Goal: Transaction & Acquisition: Purchase product/service

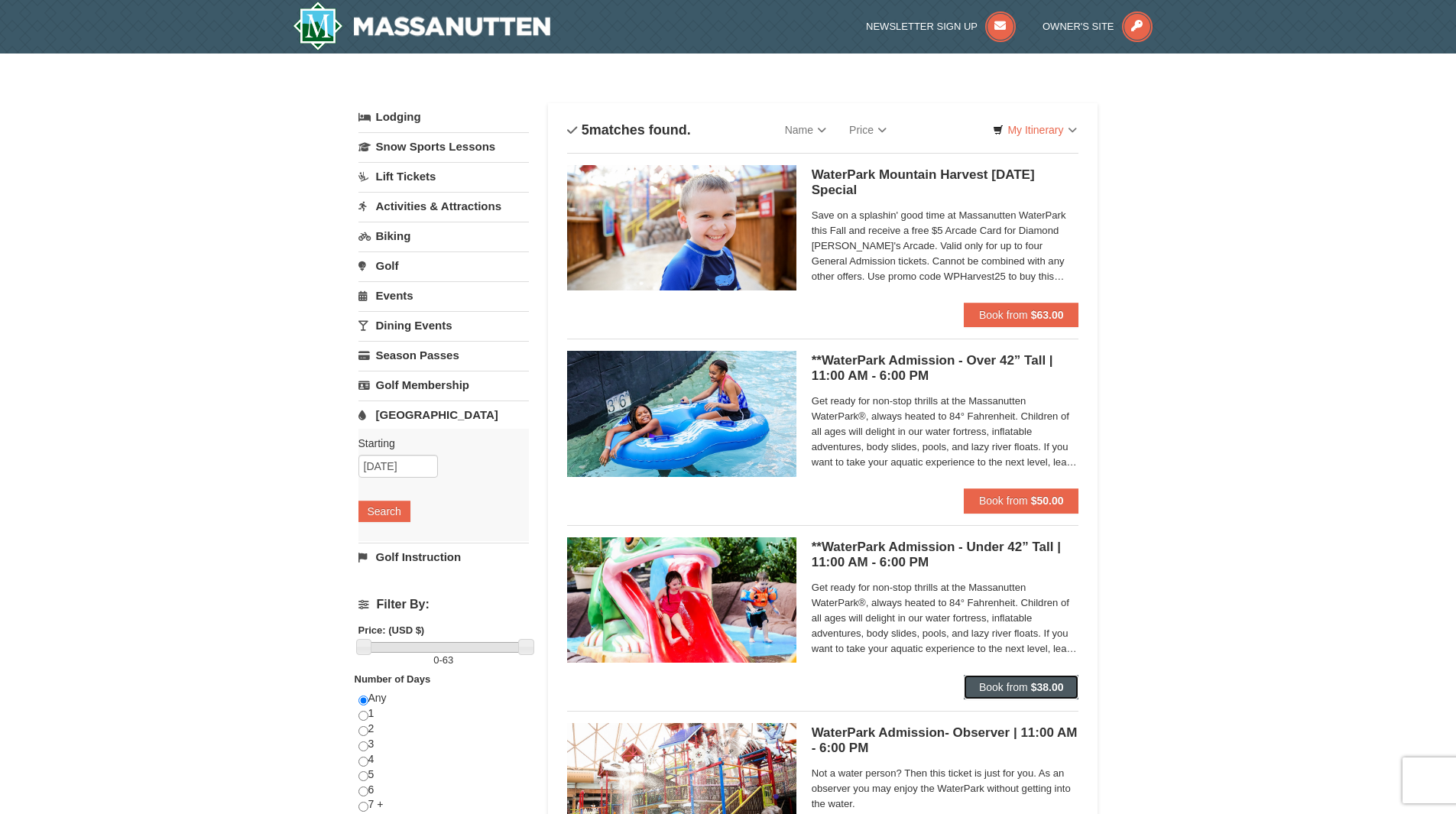
click at [1023, 689] on span "Book from" at bounding box center [1003, 688] width 49 height 12
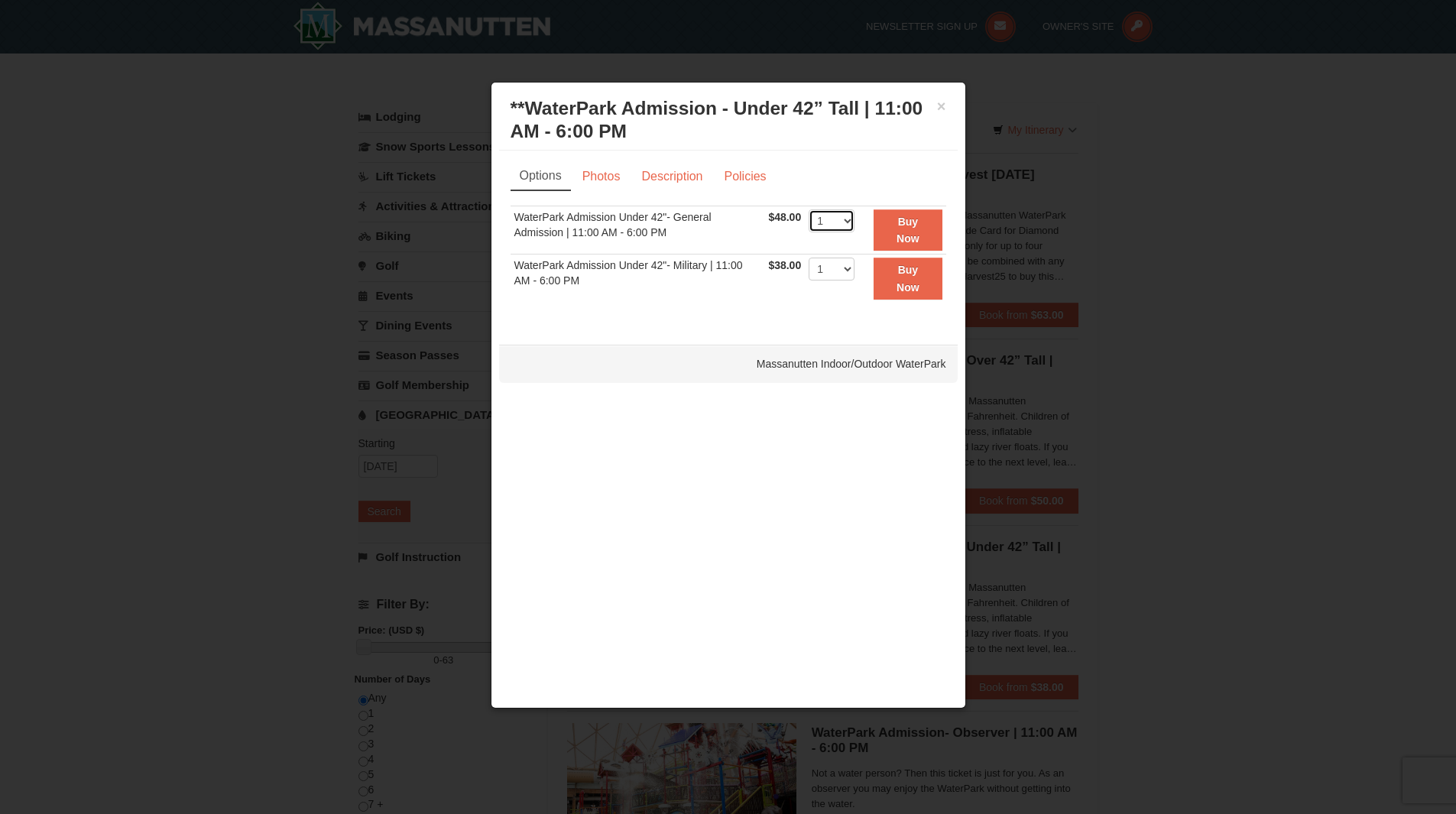
click at [846, 218] on select "1 2 3 4 5 6 7 8 9 10 11 12 13 14 15 16 17 18 19 20 21 22" at bounding box center [832, 221] width 46 height 23
select select "4"
click at [809, 209] on select "1 2 3 4 5 6 7 8 9 10 11 12 13 14 15 16 17 18 19 20 21 22" at bounding box center [832, 221] width 46 height 23
click at [923, 234] on button "Buy Now" at bounding box center [907, 231] width 68 height 42
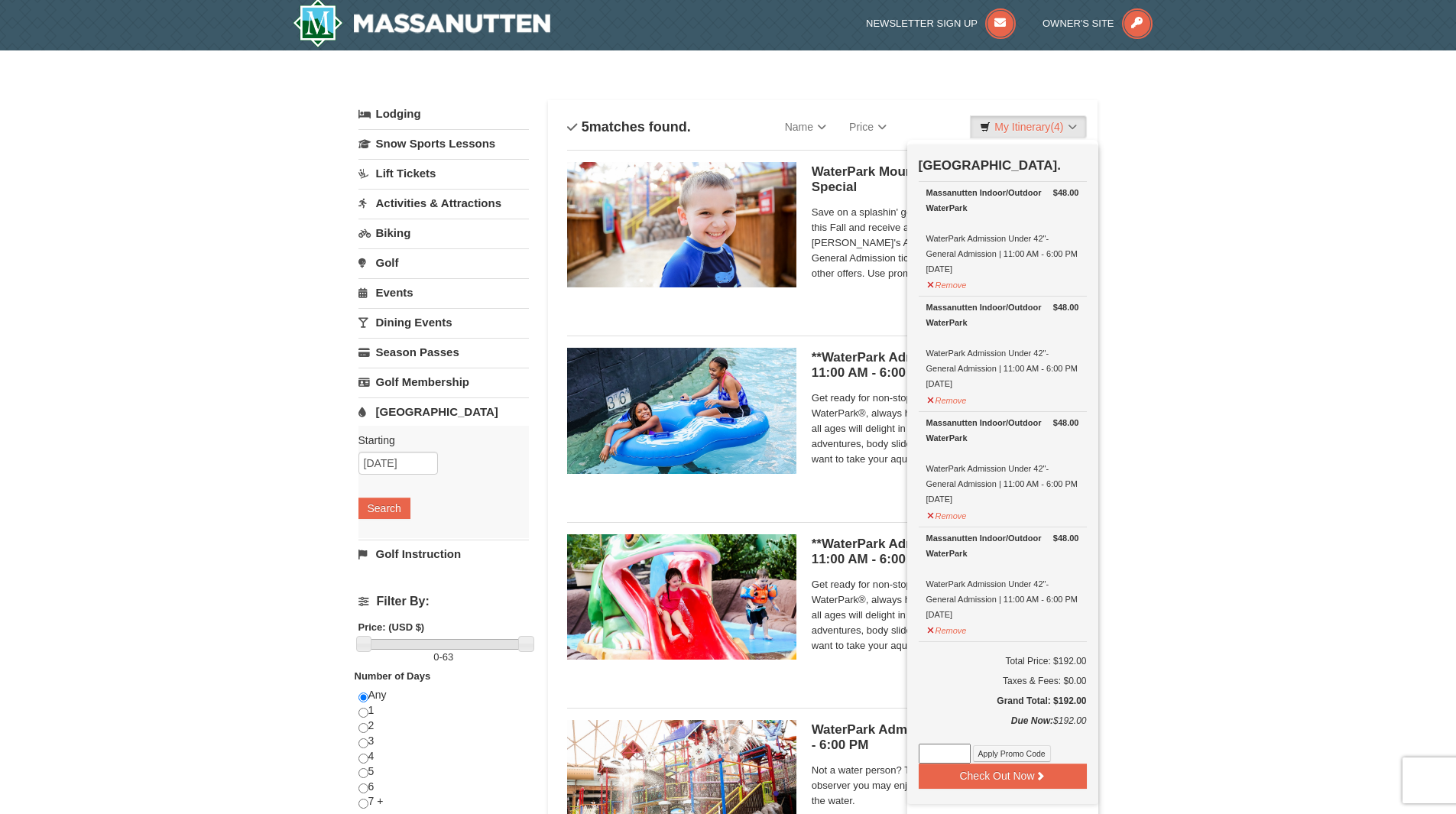
scroll to position [4, 0]
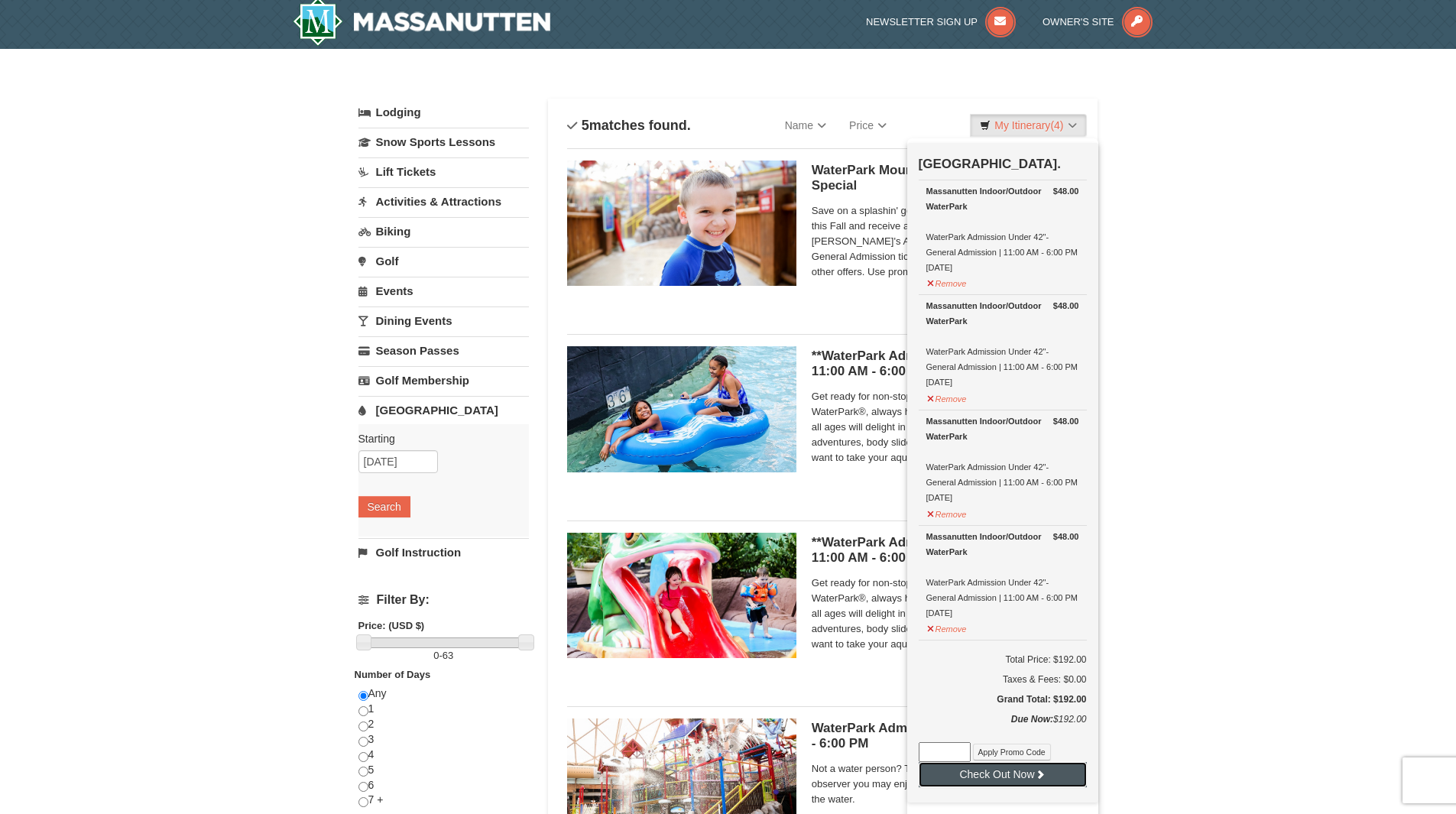
click at [993, 773] on button "Check Out Now" at bounding box center [1003, 774] width 168 height 25
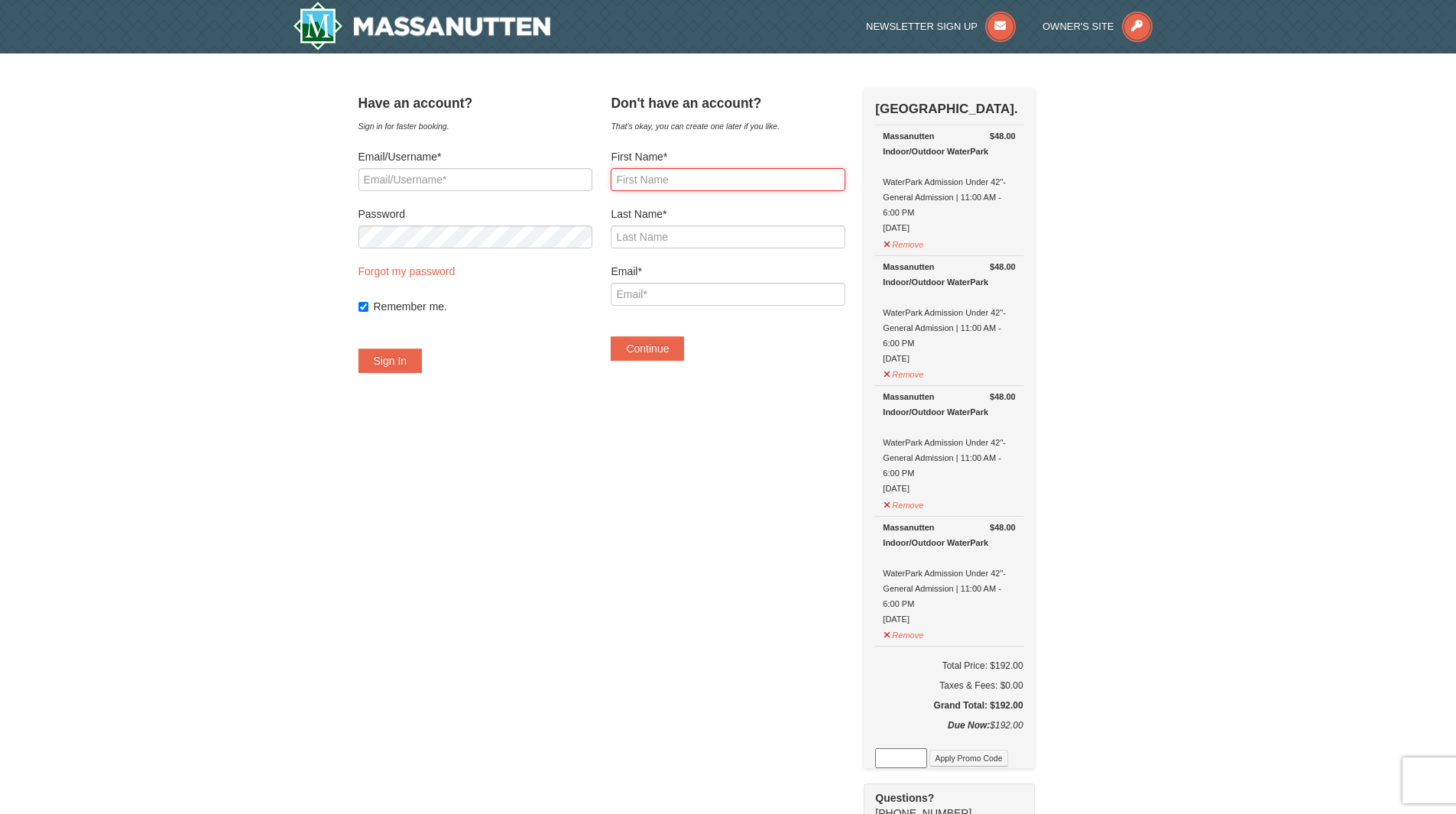
click at [720, 181] on input "First Name*" at bounding box center [728, 179] width 234 height 23
type input "Naga Bhaskara Rao"
type input "Vurimi"
drag, startPoint x: 772, startPoint y: 291, endPoint x: 547, endPoint y: 271, distance: 225.9
click at [547, 271] on div "Have an account? Sign in for faster booking. Email/Username* Password Forgot my…" at bounding box center [728, 650] width 740 height 1126
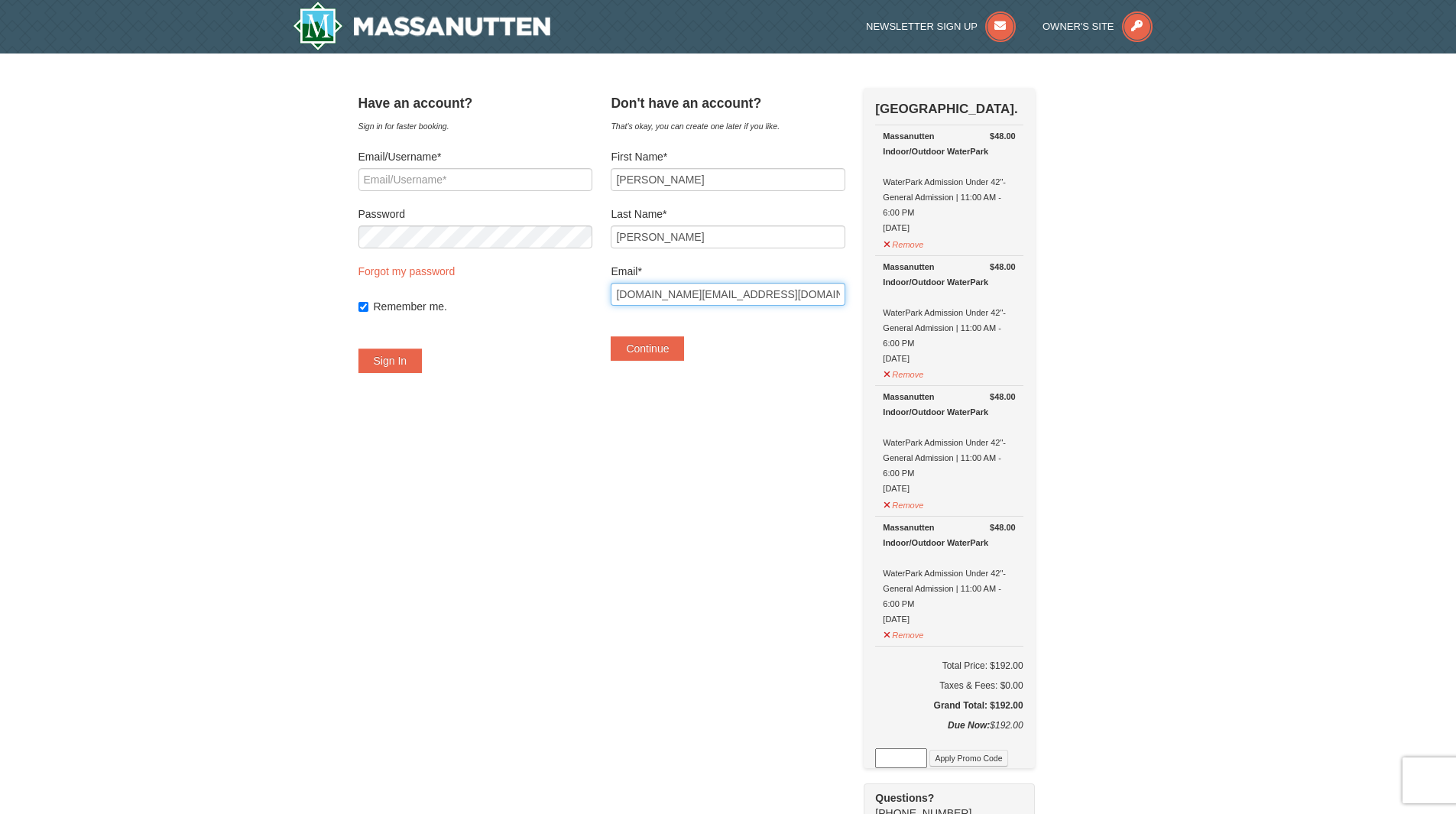
type input "bhaskar.vurimi@gmail.com"
click at [665, 353] on button "Continue" at bounding box center [647, 349] width 73 height 25
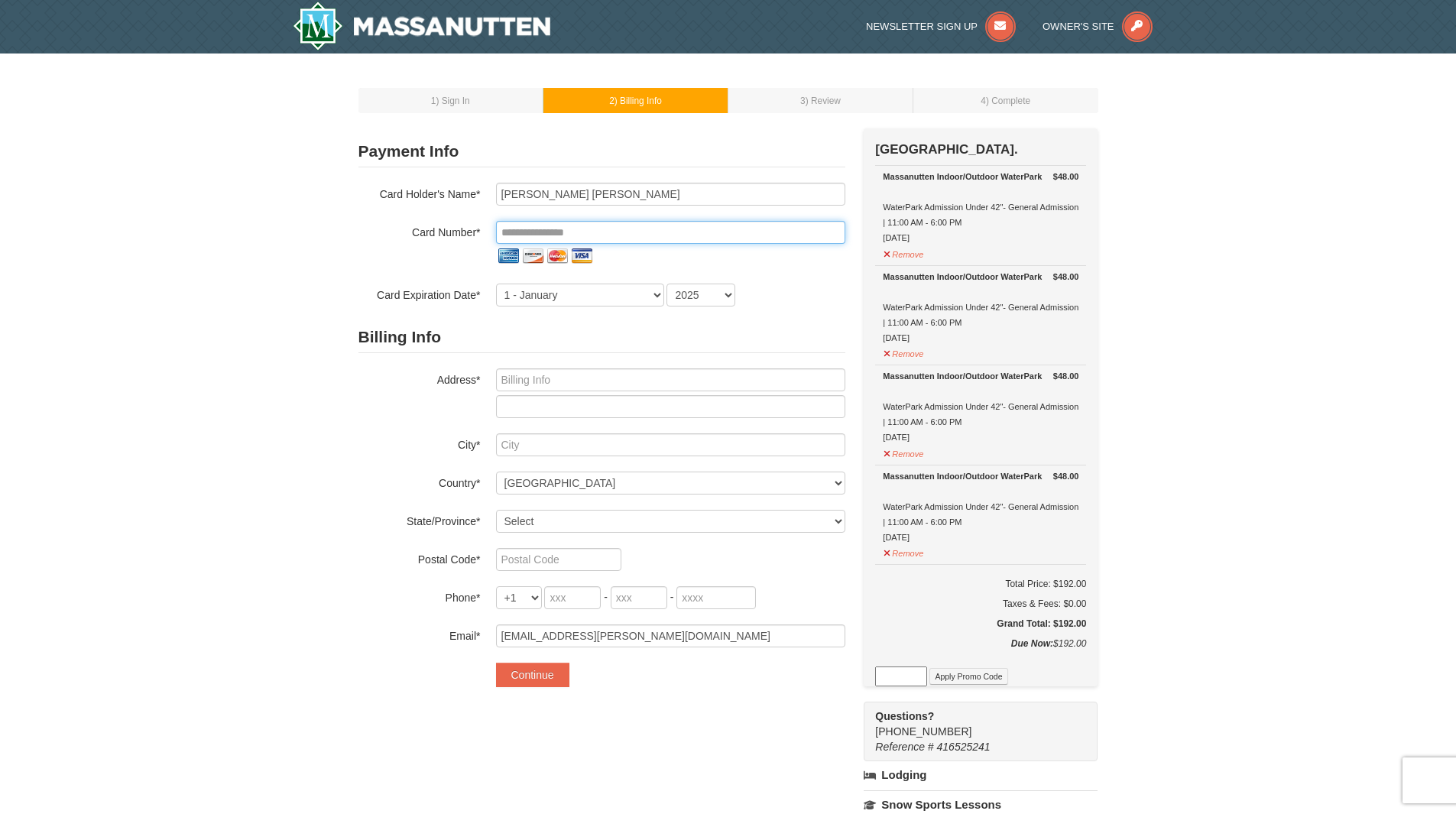
click at [659, 228] on input "tel" at bounding box center [670, 232] width 349 height 23
type input "**********"
select select "10"
select select "2030"
click at [668, 384] on input "text" at bounding box center [670, 380] width 349 height 23
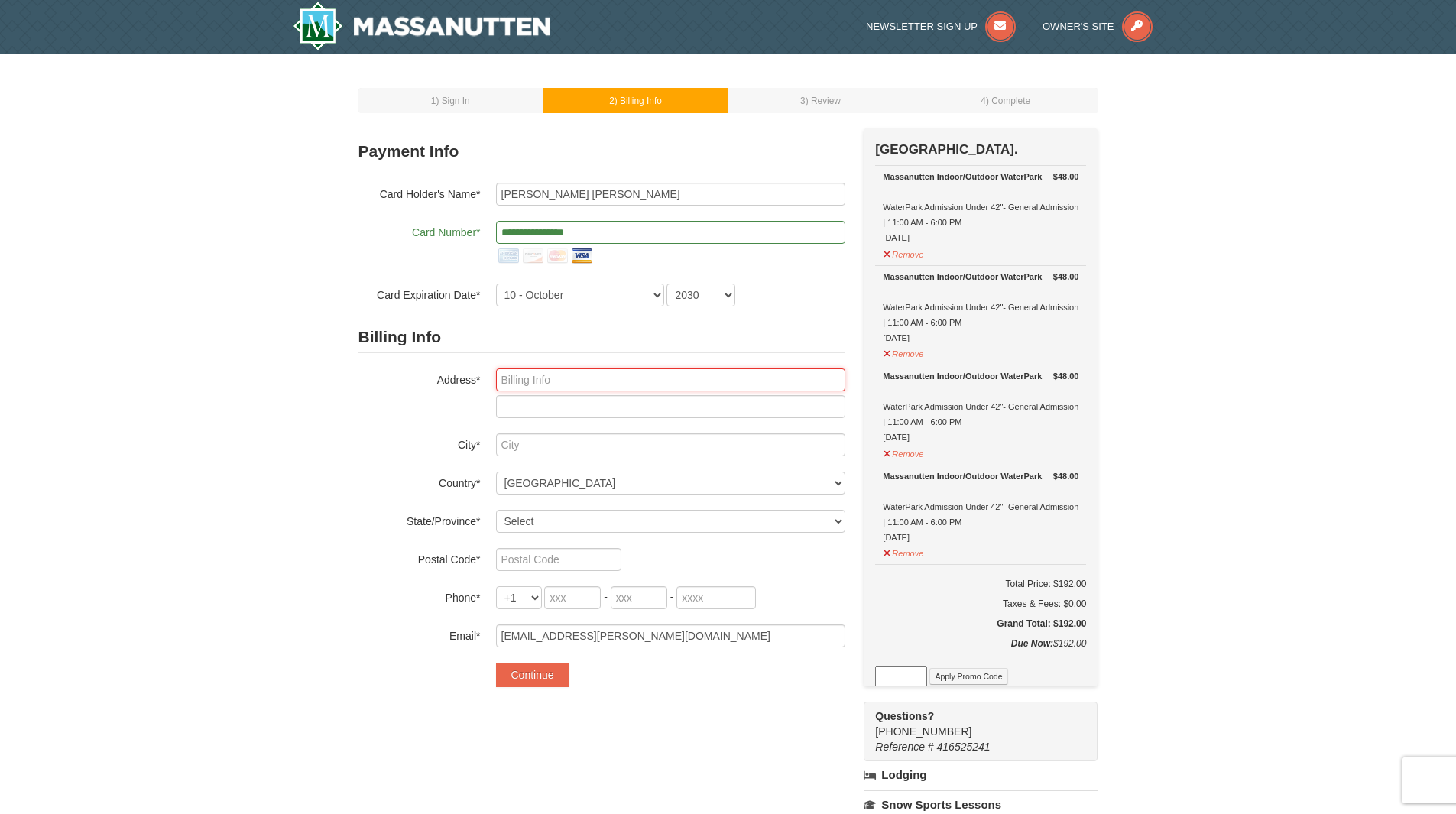
type input "4905 Parsons Walk Pl"
type input "Glen Allen"
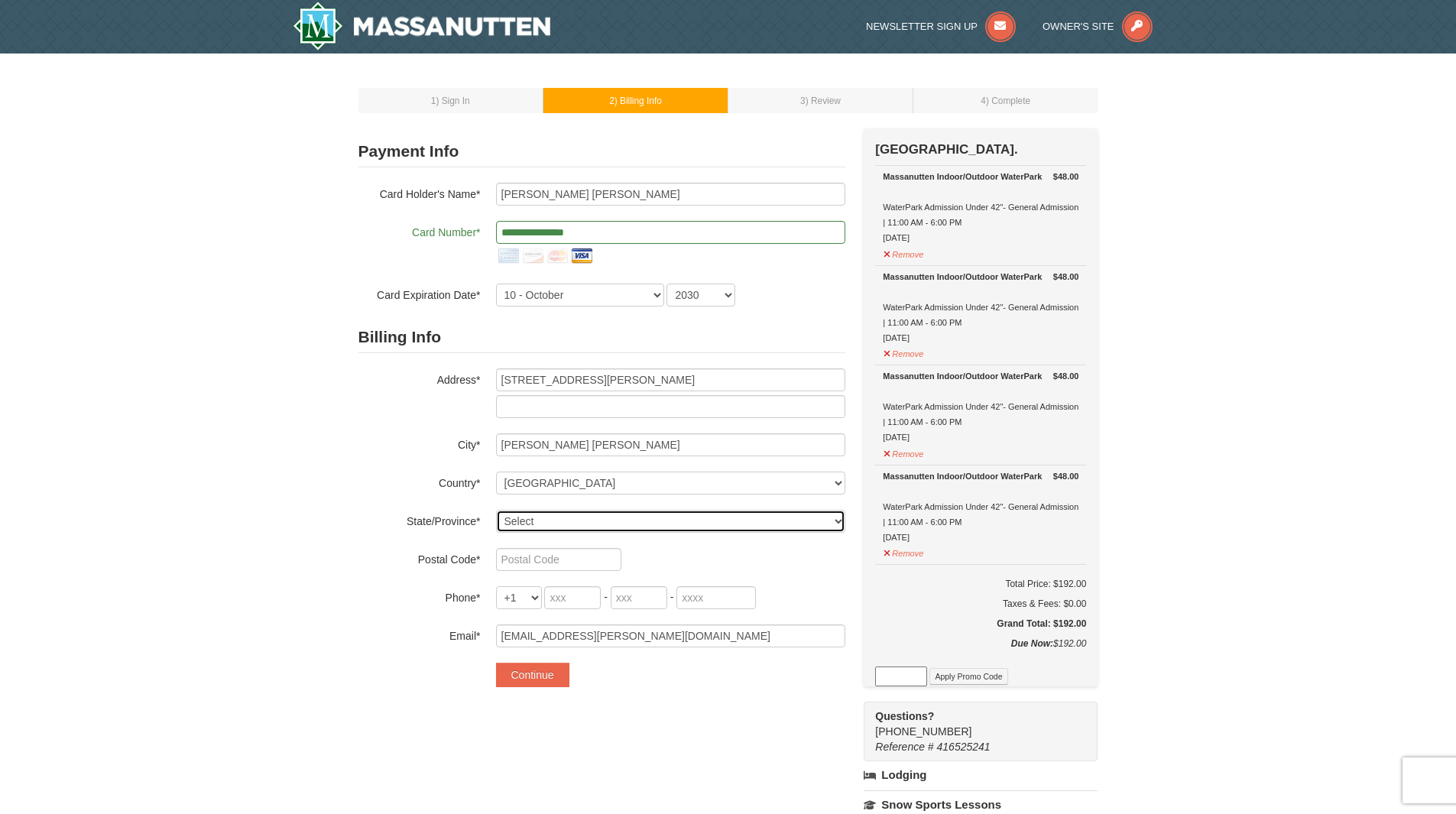
select select "VA"
type input "23059"
type input "530"
type input "382"
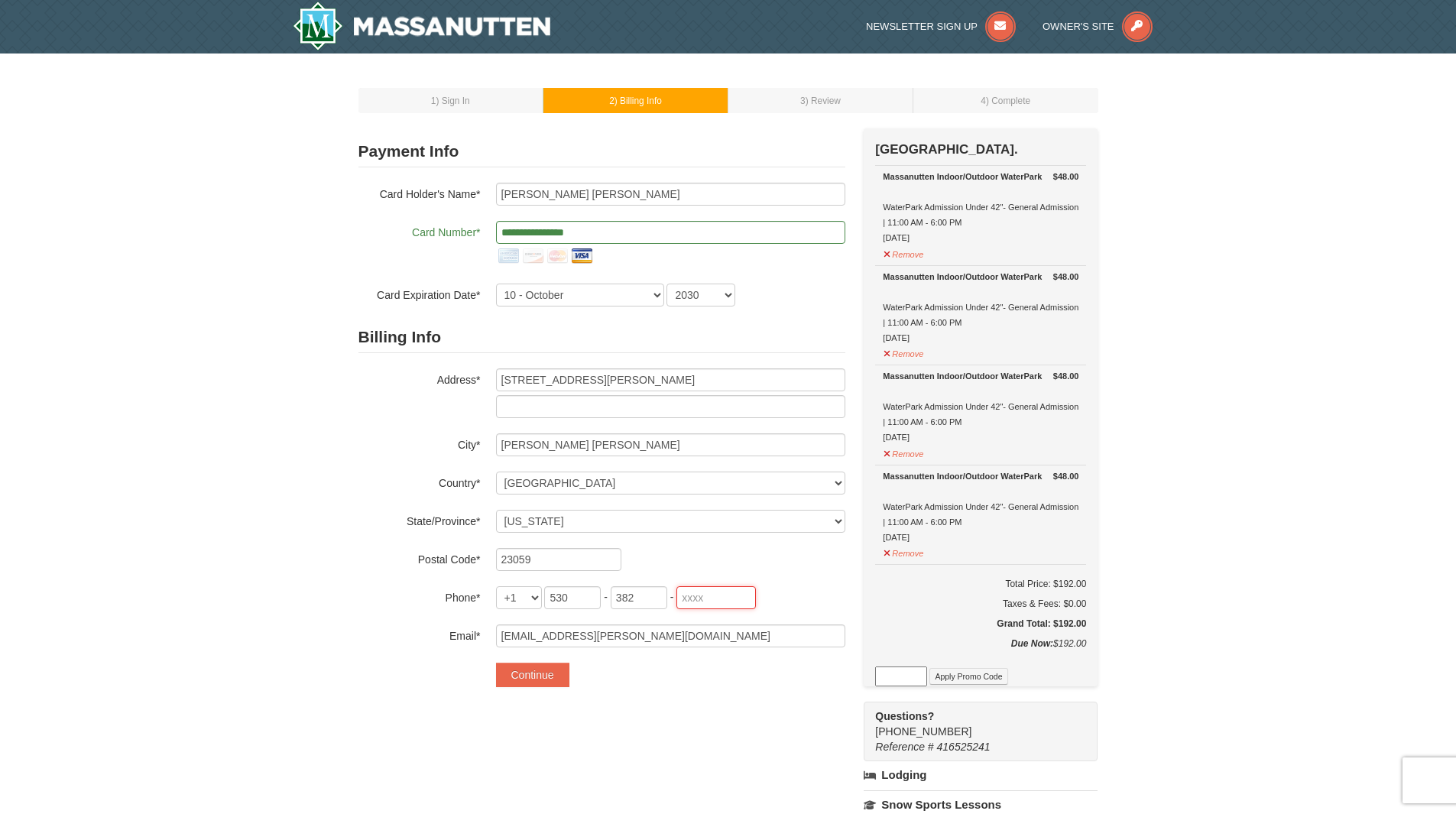
type input "1884"
drag, startPoint x: 579, startPoint y: 597, endPoint x: 521, endPoint y: 594, distance: 58.1
click at [521, 594] on div "+1 +20 +212 +213 +216 +218 +220 +221 +222 +223 +224 +225 +226 +227 +228 +229 +2…" at bounding box center [670, 597] width 349 height 23
type input "615"
drag, startPoint x: 648, startPoint y: 597, endPoint x: 563, endPoint y: 586, distance: 85.7
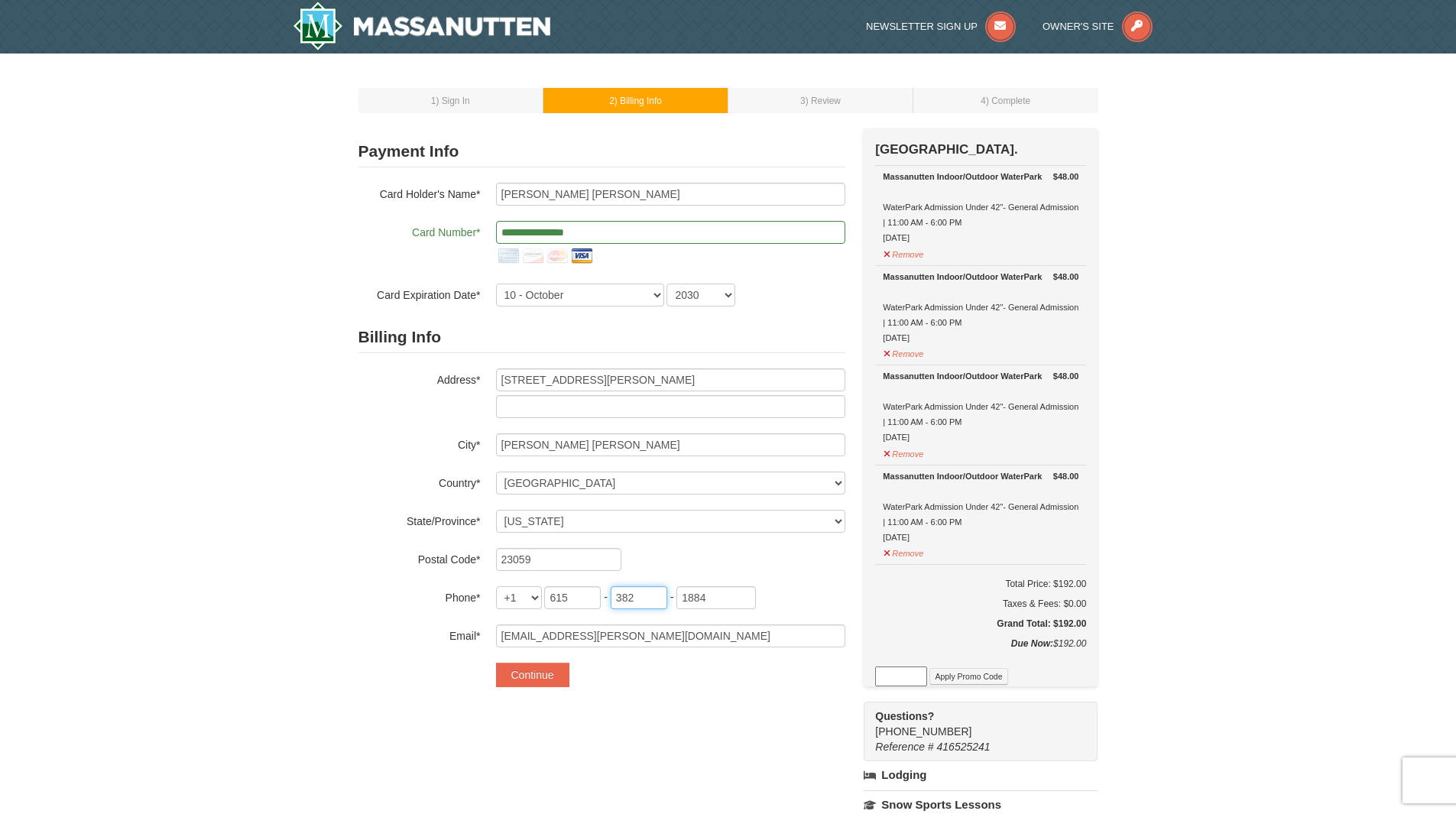
click at [563, 591] on span "615 - 382 - 1884" at bounding box center [651, 597] width 212 height 12
type input "935"
drag, startPoint x: 716, startPoint y: 598, endPoint x: 593, endPoint y: 578, distance: 124.6
click at [593, 578] on div "Billing Info Address* 4905 Parsons Walk Pl City* Glen Allen Country* ----- Sele…" at bounding box center [602, 484] width 487 height 325
type input "0664"
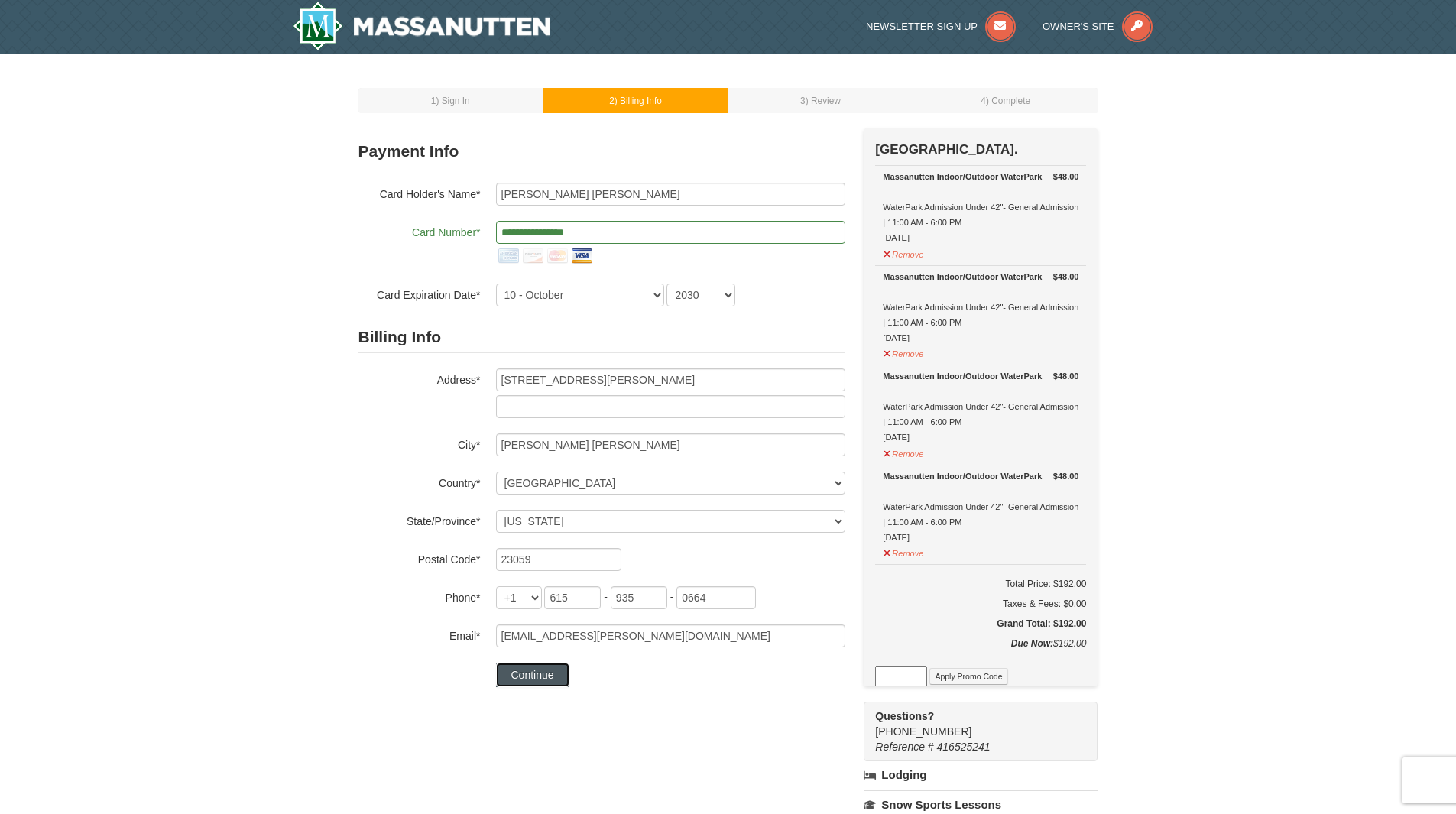
click at [542, 674] on button "Continue" at bounding box center [532, 675] width 73 height 25
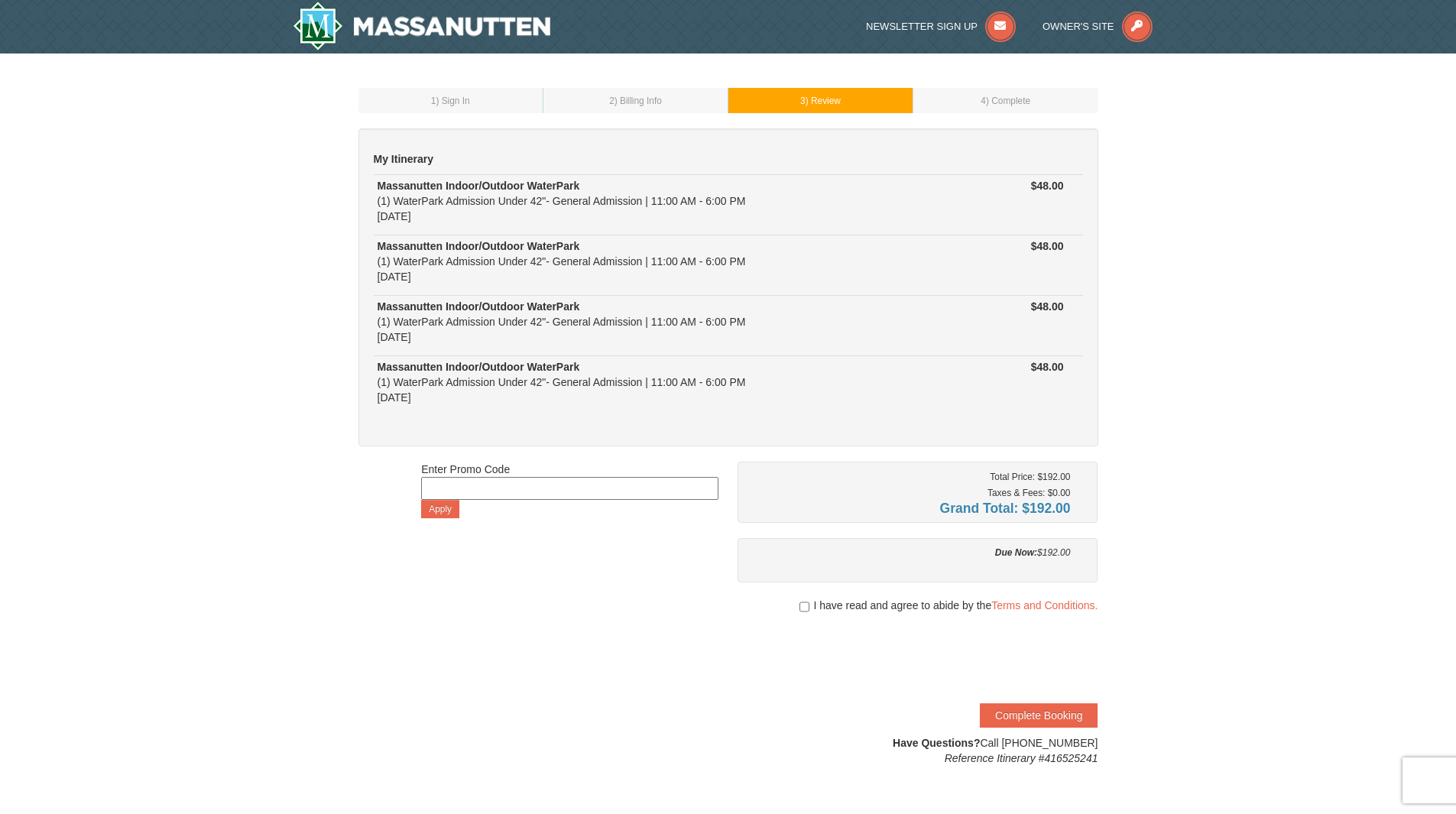
click at [522, 489] on input at bounding box center [570, 489] width 297 height 23
paste input "WPFUNDAY25"
type input "WPFUNDAY25"
click at [439, 511] on button "Apply" at bounding box center [440, 509] width 38 height 19
click at [507, 489] on input at bounding box center [570, 489] width 297 height 23
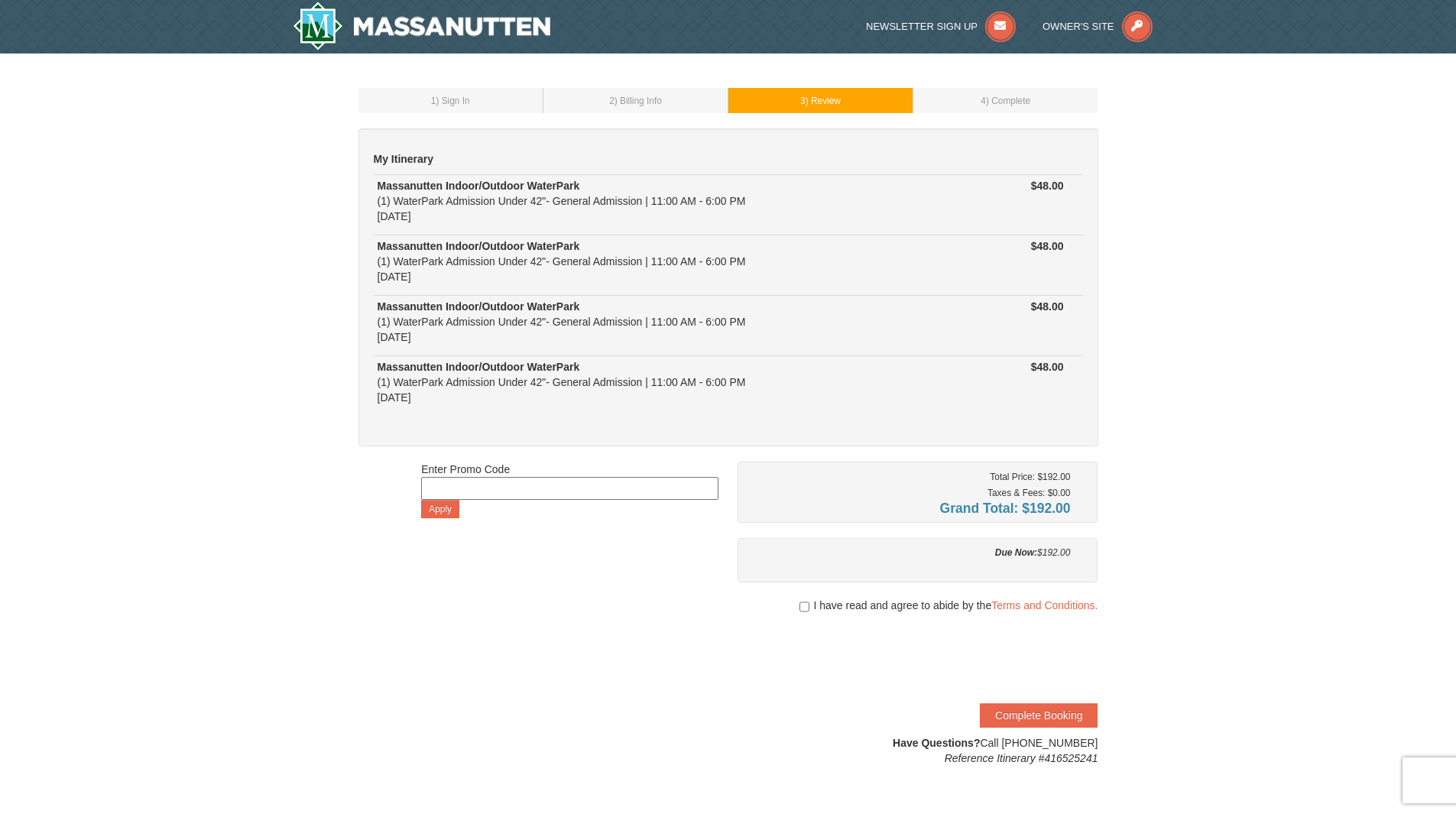
paste input "WPFUNDAY25"
type input "WPFUNDAY25"
click at [446, 511] on button "Apply" at bounding box center [440, 509] width 38 height 19
click at [510, 484] on input at bounding box center [570, 489] width 297 height 23
paste input "HS2025WPK"
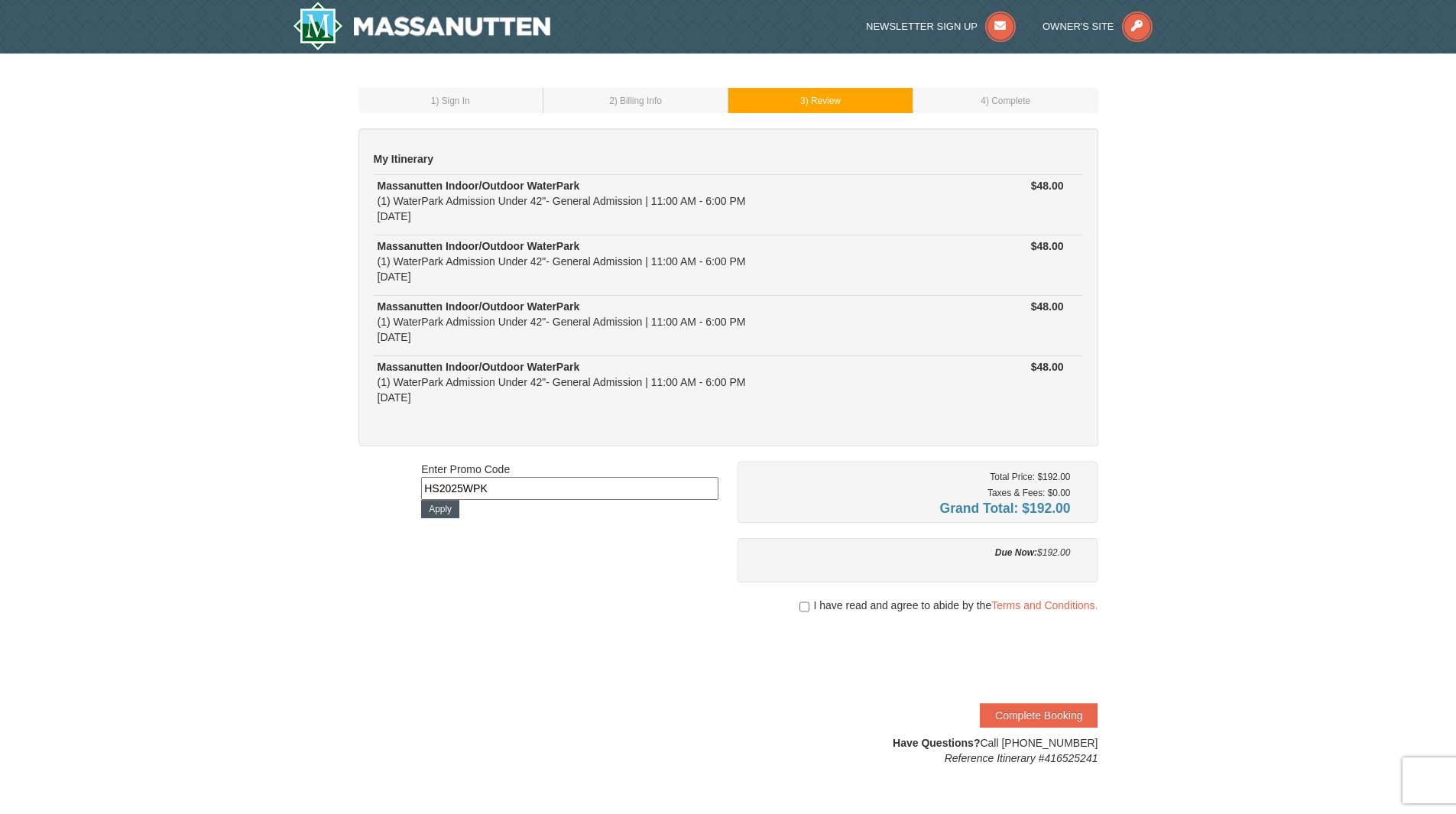
type input "HS2025WPK"
click at [451, 512] on button "Apply" at bounding box center [440, 509] width 38 height 19
click at [460, 484] on input at bounding box center [570, 489] width 297 height 23
paste input "30rink2023"
type input "30rink2023"
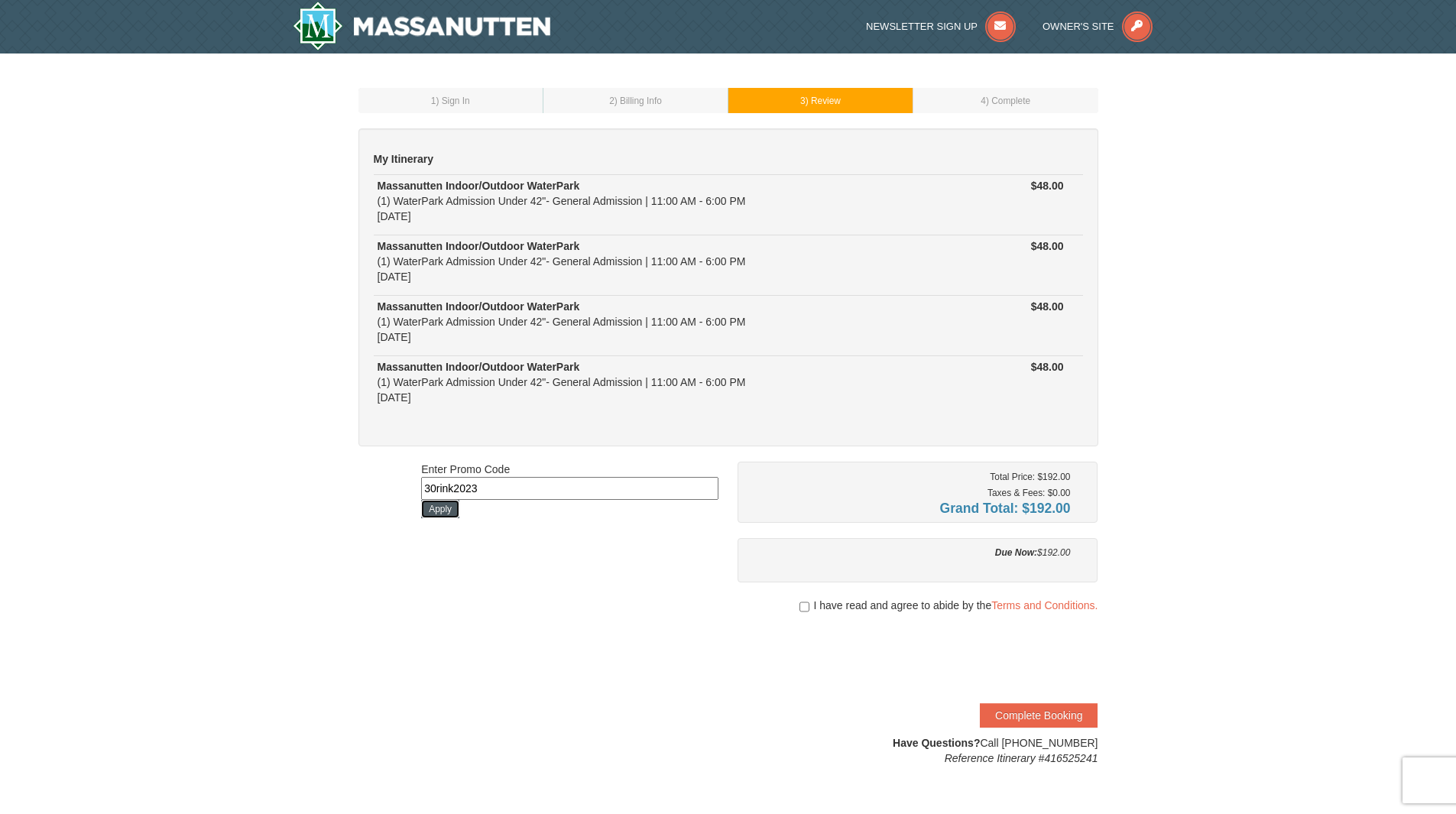
click at [446, 509] on button "Apply" at bounding box center [440, 509] width 38 height 19
click at [557, 492] on input at bounding box center [570, 489] width 297 height 23
paste input "MANIA2025"
type input "MANIA2025"
click at [438, 512] on button "Apply" at bounding box center [440, 509] width 38 height 19
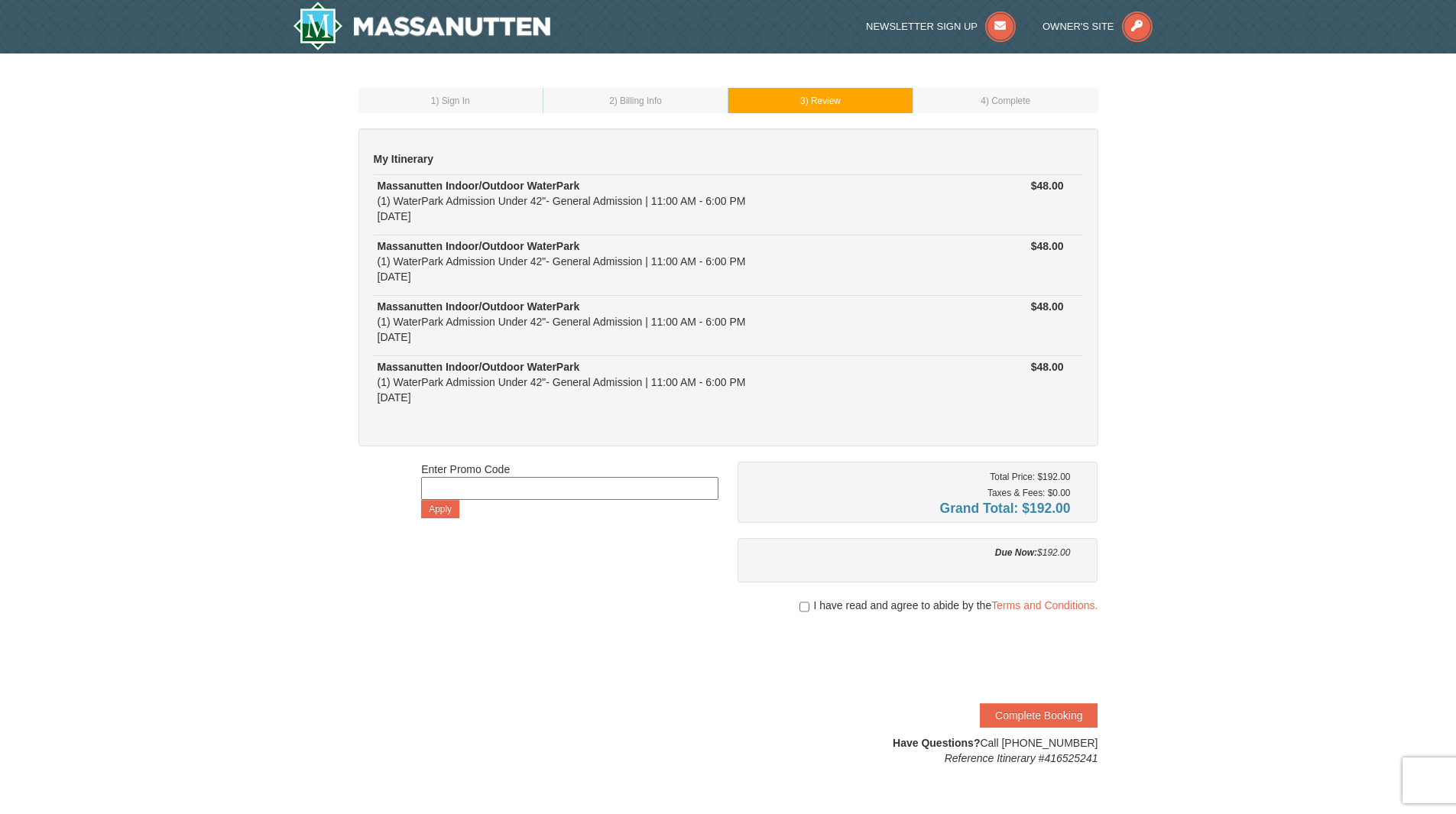
click at [534, 486] on input at bounding box center [570, 489] width 297 height 23
paste input "WPSpringBreak2025"
type input "WPSpringBreak2025"
click at [439, 511] on button "Apply" at bounding box center [440, 509] width 38 height 19
click at [800, 608] on input "checkbox" at bounding box center [804, 607] width 10 height 12
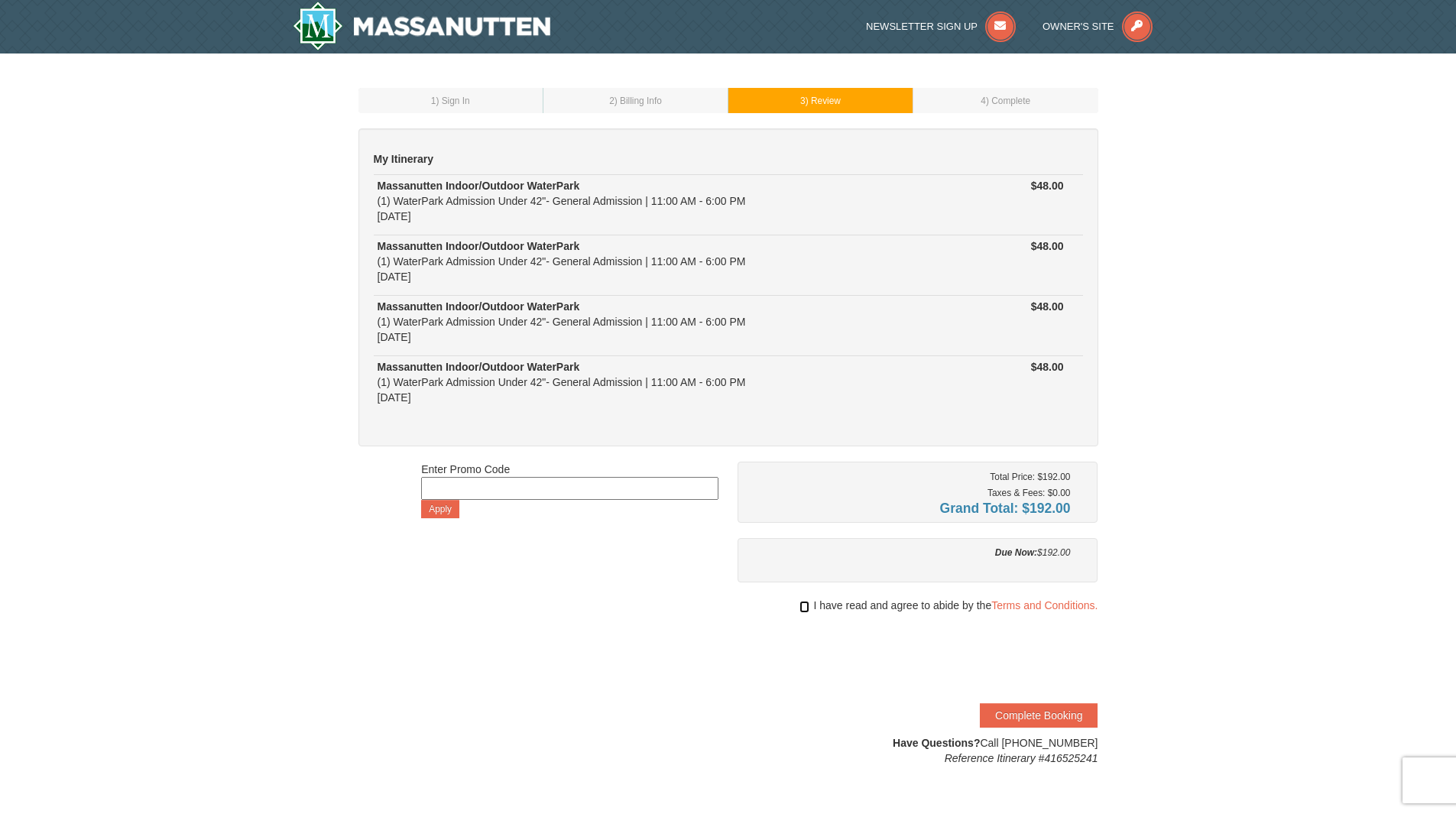
checkbox input "true"
click at [1023, 715] on button "Complete Booking" at bounding box center [1039, 716] width 118 height 25
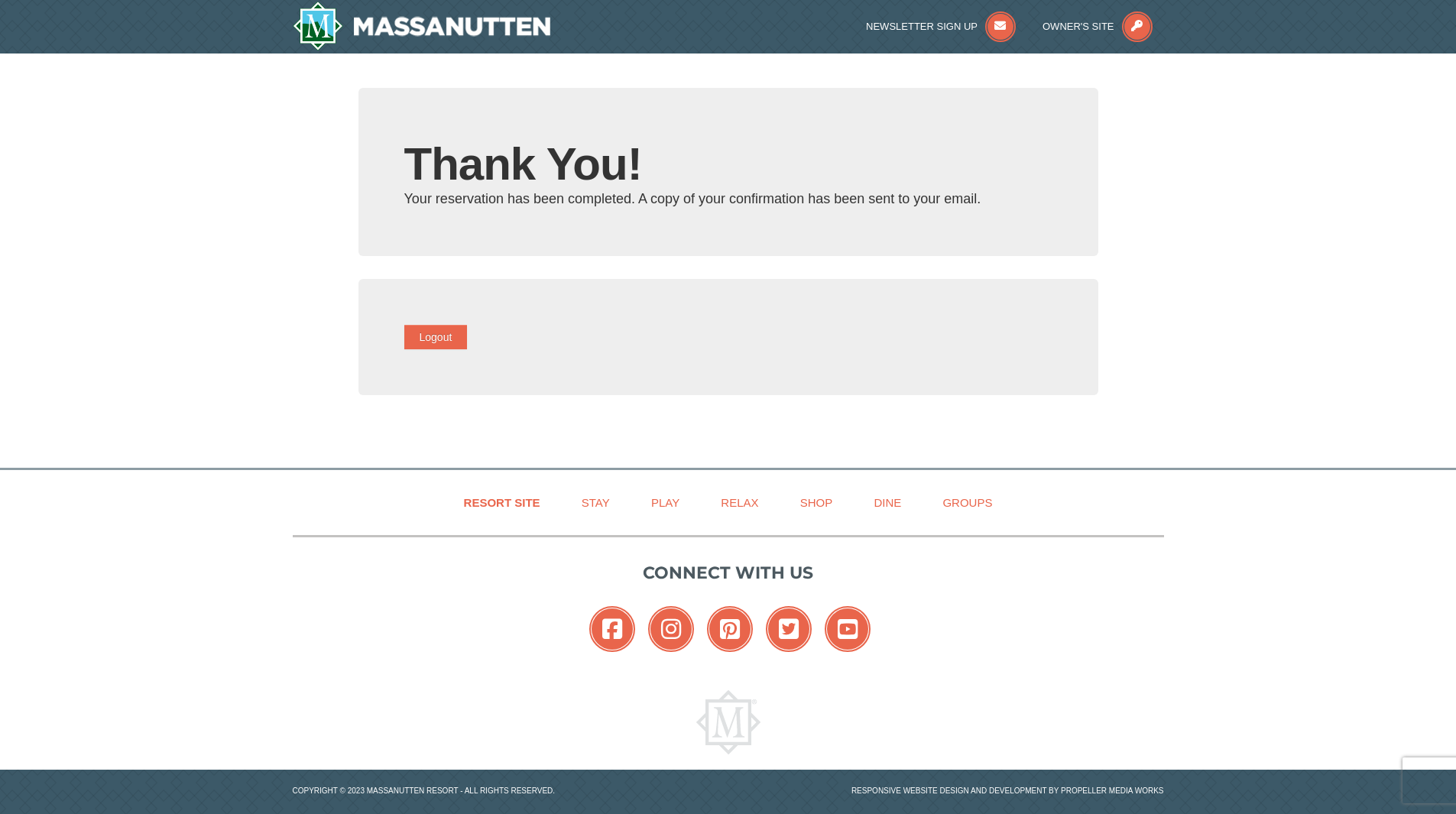
type input "[EMAIL_ADDRESS][PERSON_NAME][DOMAIN_NAME]"
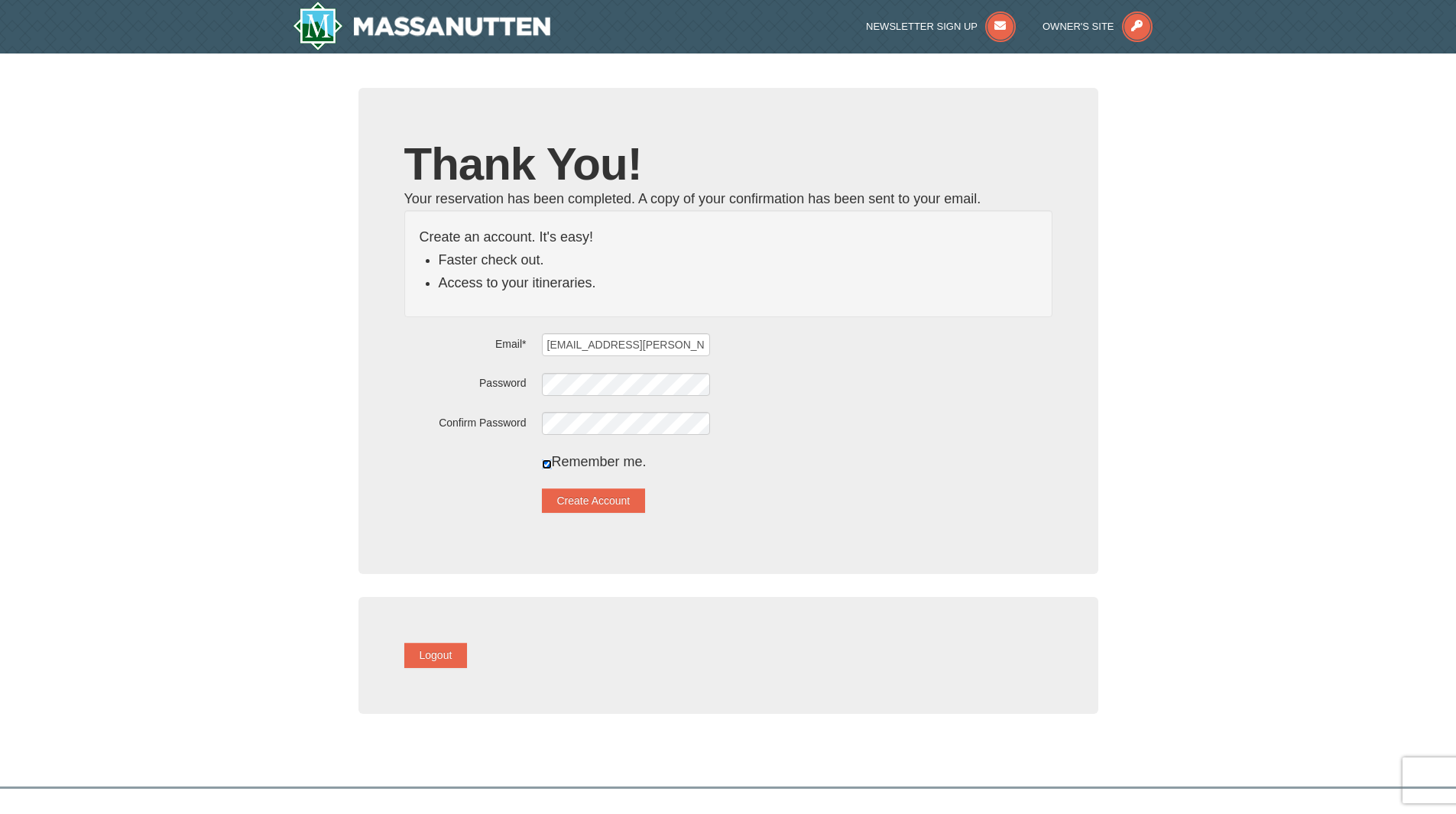
click at [552, 463] on input "checkbox" at bounding box center [546, 464] width 10 height 10
click at [552, 462] on input "checkbox" at bounding box center [546, 464] width 10 height 10
checkbox input "true"
click at [620, 506] on button "Create Account" at bounding box center [594, 501] width 104 height 25
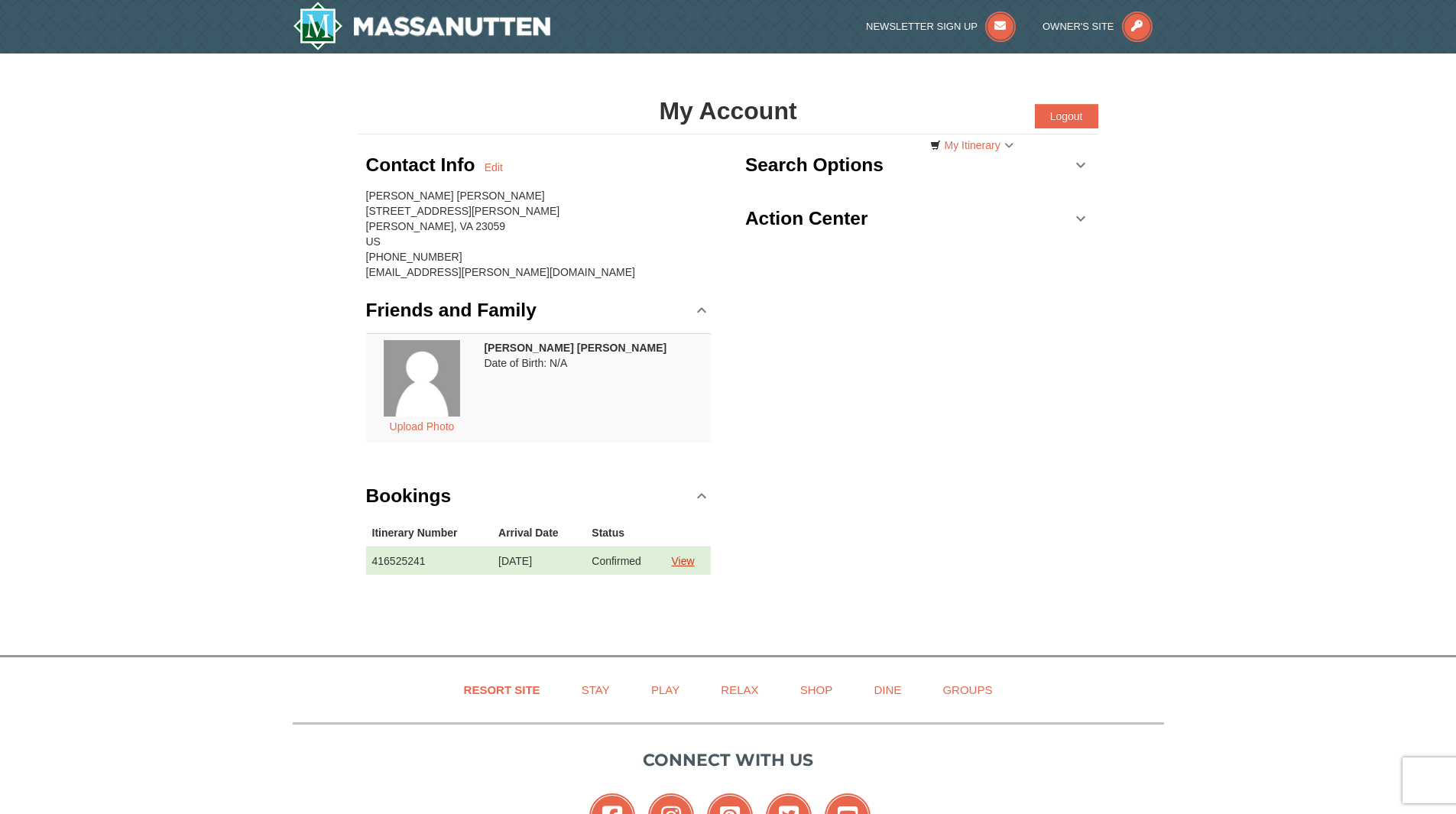
click at [684, 564] on link "View" at bounding box center [682, 561] width 23 height 12
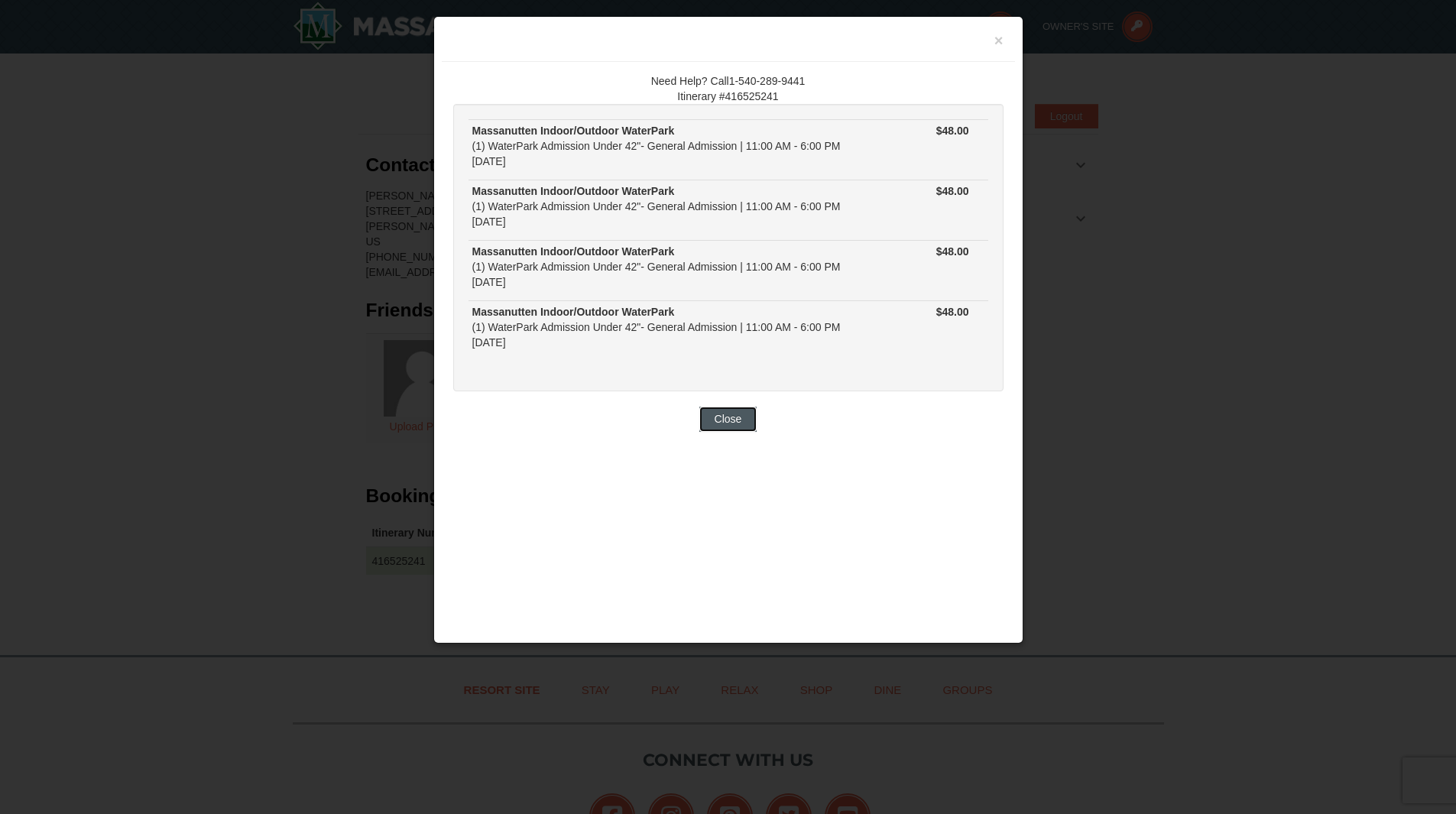
click at [730, 420] on button "Close" at bounding box center [728, 419] width 58 height 25
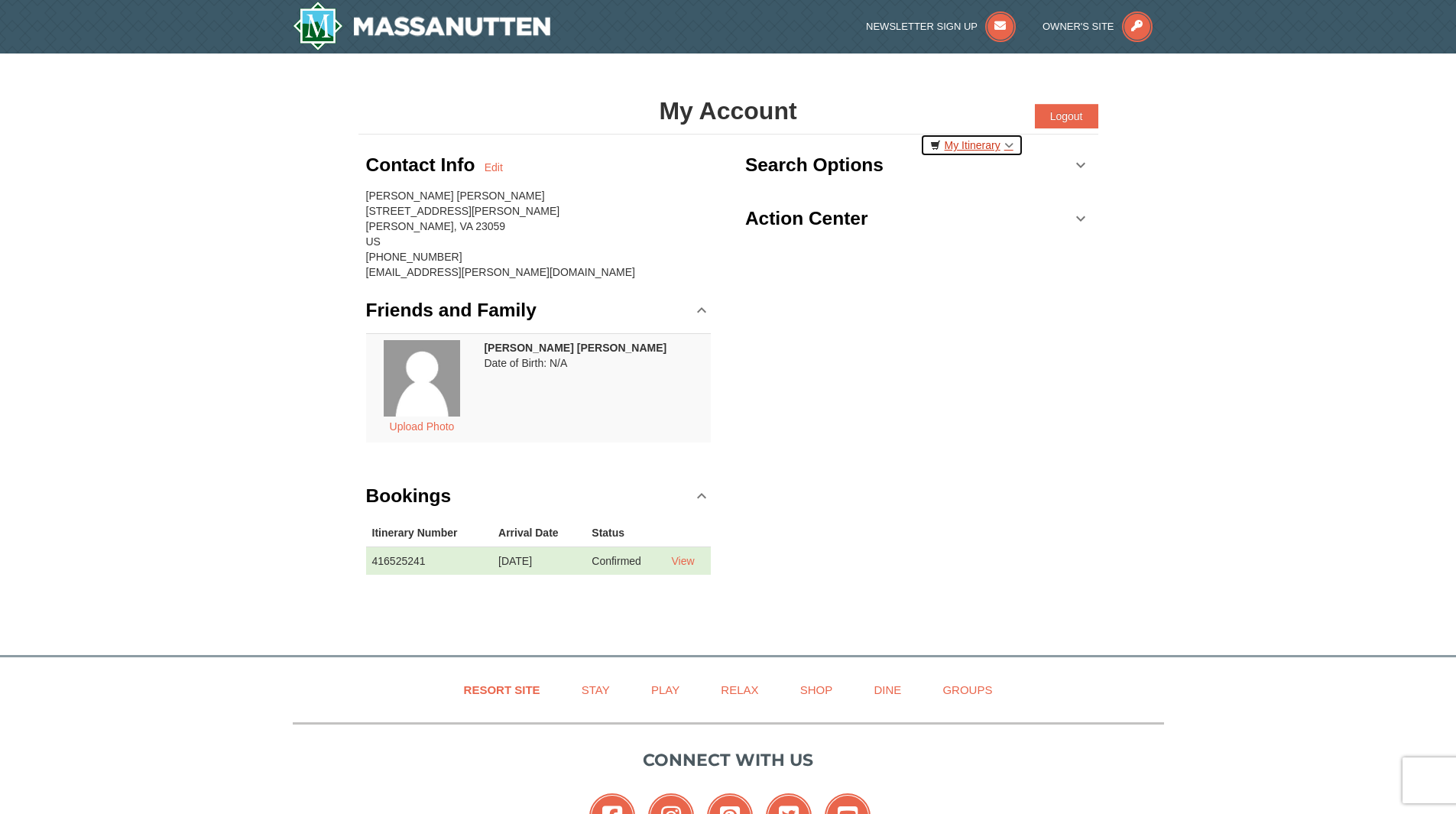
click at [998, 146] on link "My Itinerary" at bounding box center [972, 145] width 103 height 23
click at [893, 387] on div "Contact Info Edit [PERSON_NAME] [PERSON_NAME] [STREET_ADDRESS][PERSON_NAME] [PH…" at bounding box center [728, 369] width 740 height 471
